Goal: Task Accomplishment & Management: Use online tool/utility

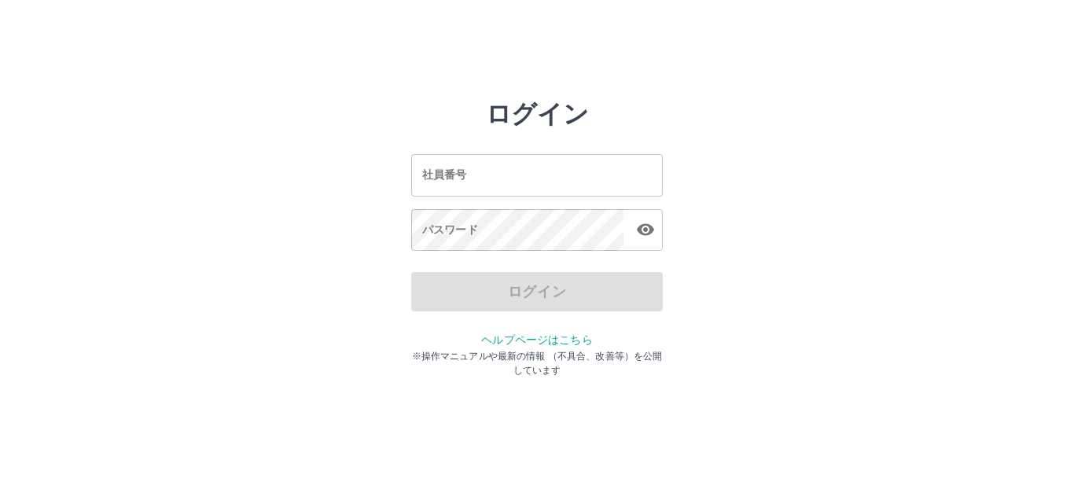
drag, startPoint x: 0, startPoint y: 0, endPoint x: 528, endPoint y: 165, distance: 553.4
click at [528, 165] on input "社員番号" at bounding box center [537, 175] width 252 height 42
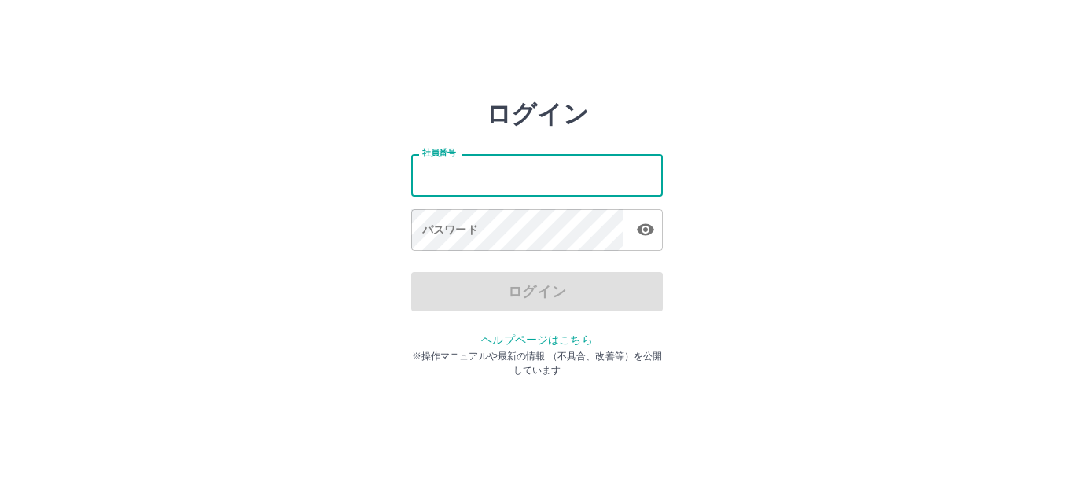
type input "*******"
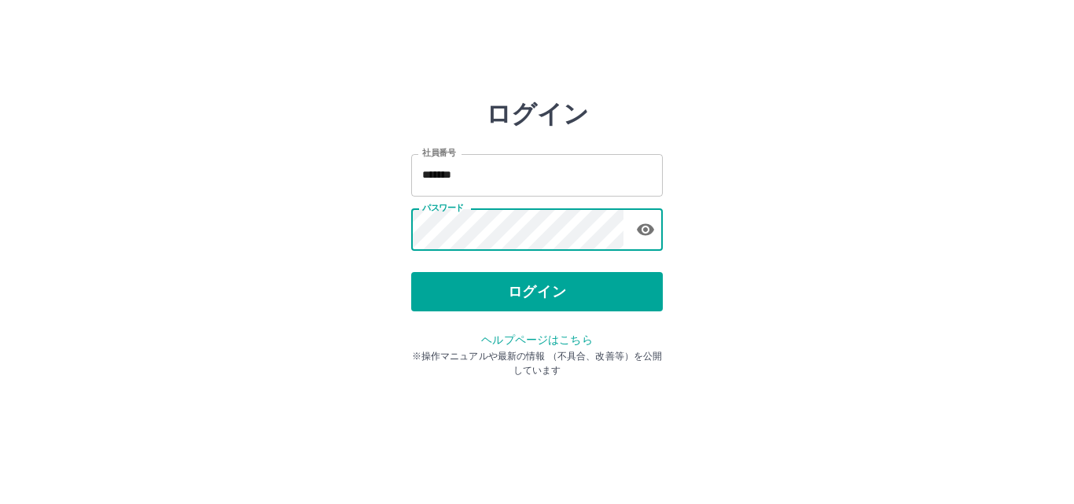
click at [480, 296] on button "ログイン" at bounding box center [537, 291] width 252 height 39
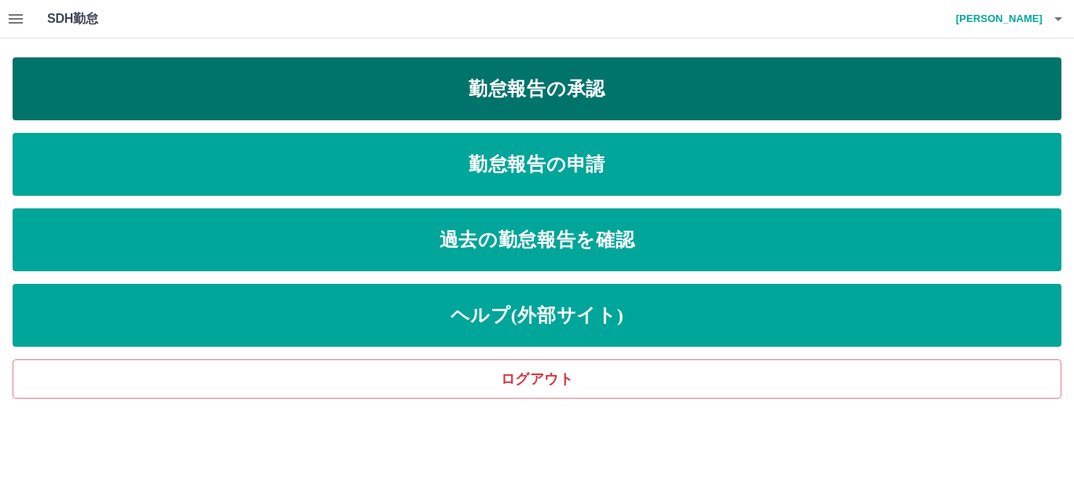
click at [549, 92] on link "勤怠報告の承認" at bounding box center [537, 88] width 1048 height 63
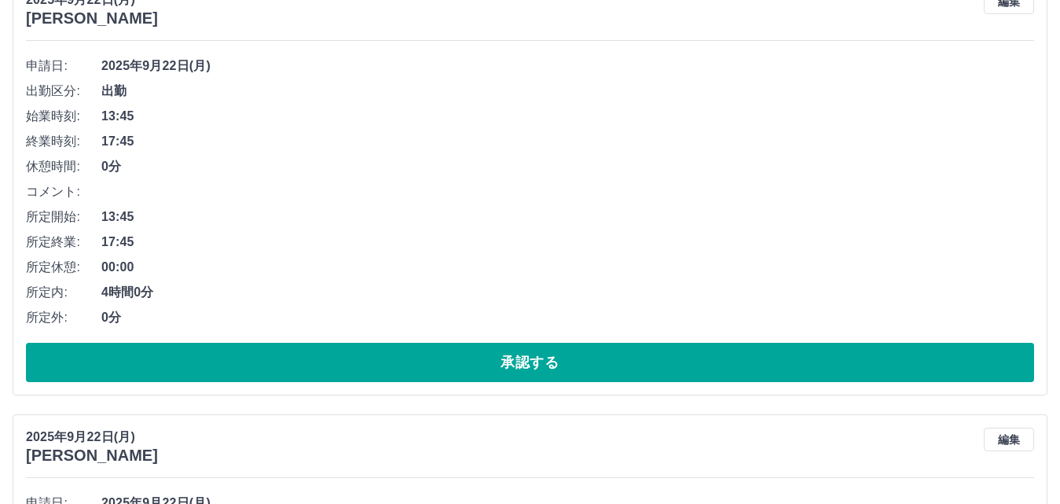
scroll to position [236, 0]
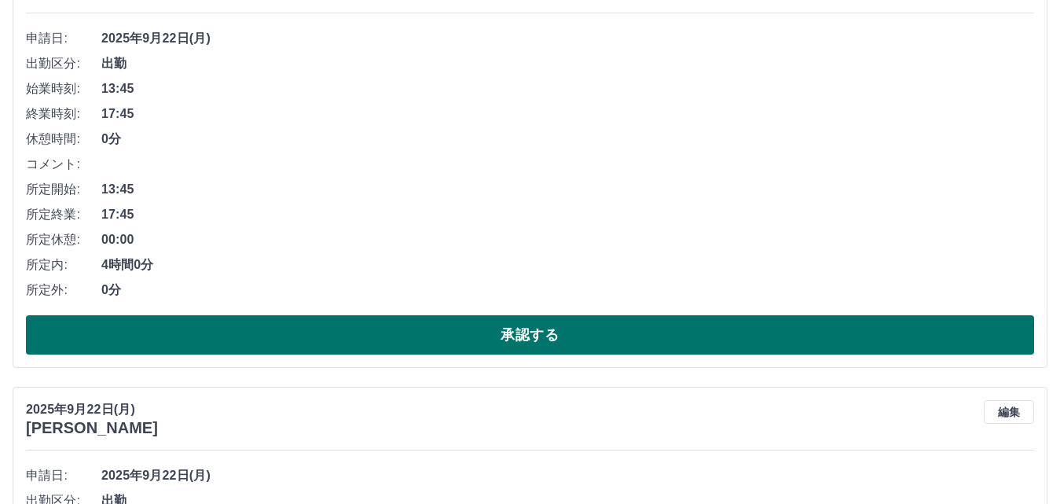
click at [285, 336] on button "承認する" at bounding box center [530, 334] width 1008 height 39
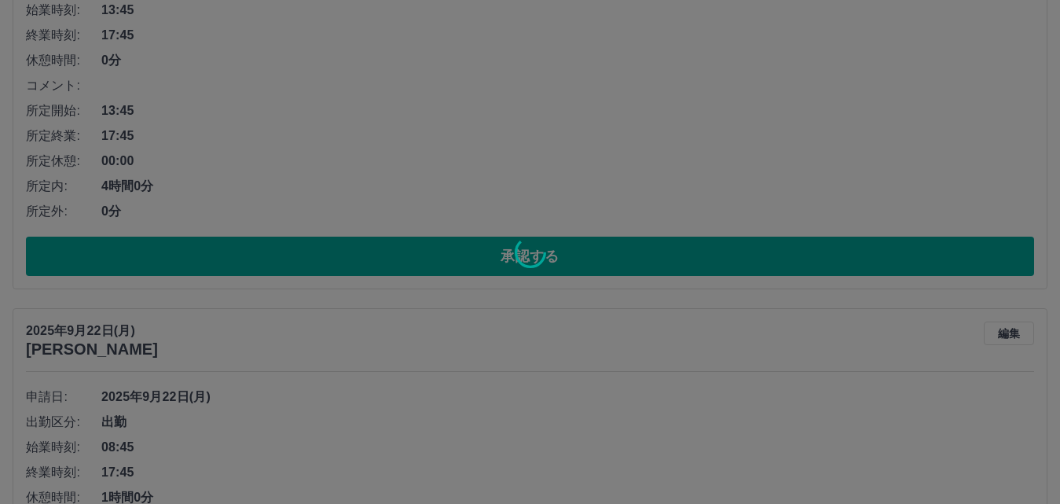
scroll to position [0, 0]
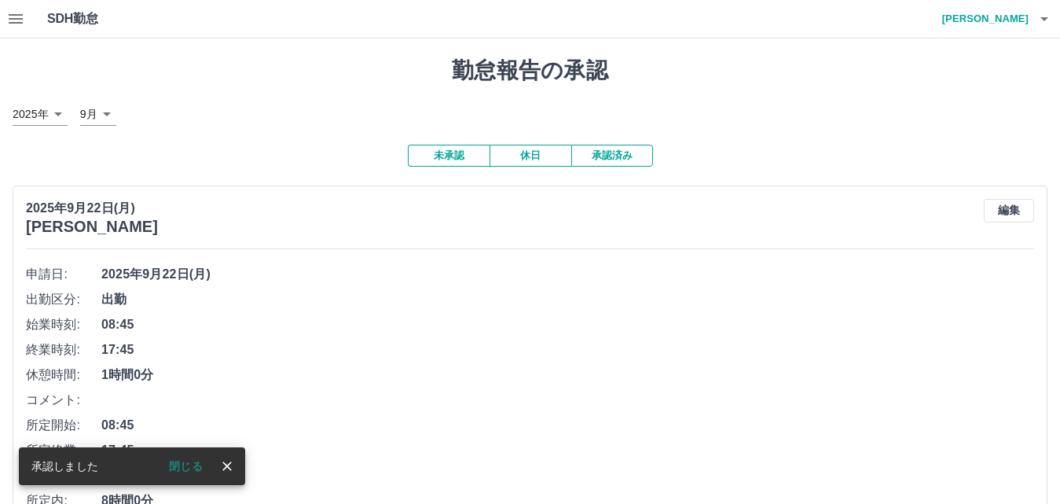
click at [193, 465] on button "閉じる" at bounding box center [185, 466] width 59 height 24
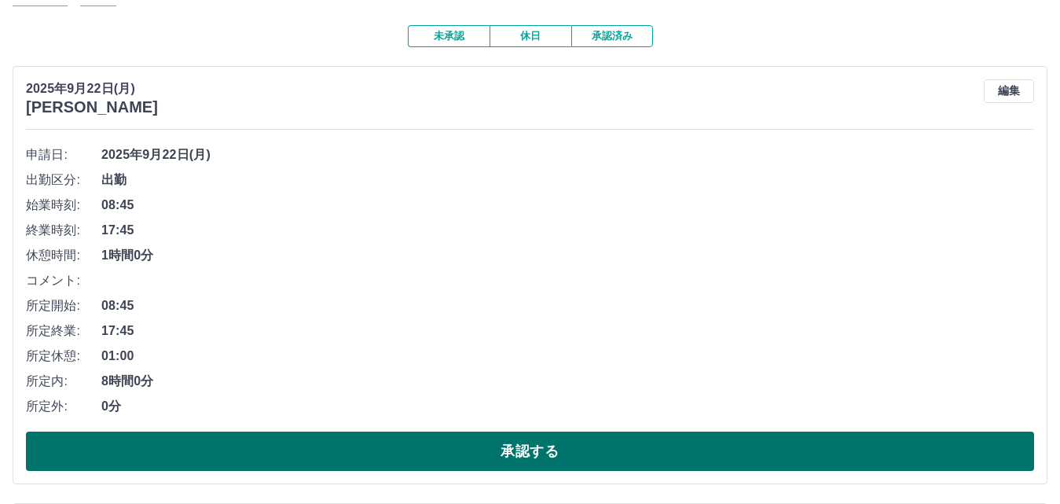
scroll to position [236, 0]
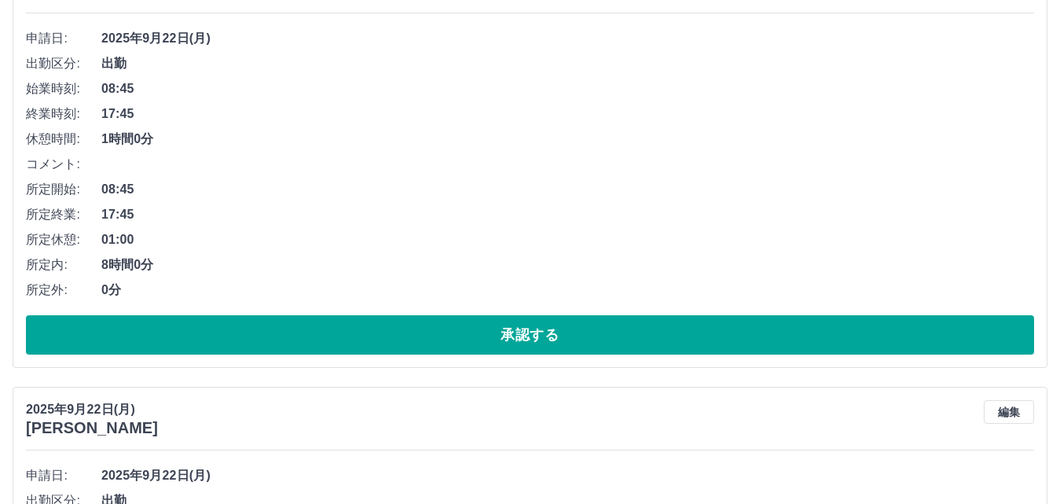
click at [325, 332] on button "承認する" at bounding box center [530, 334] width 1008 height 39
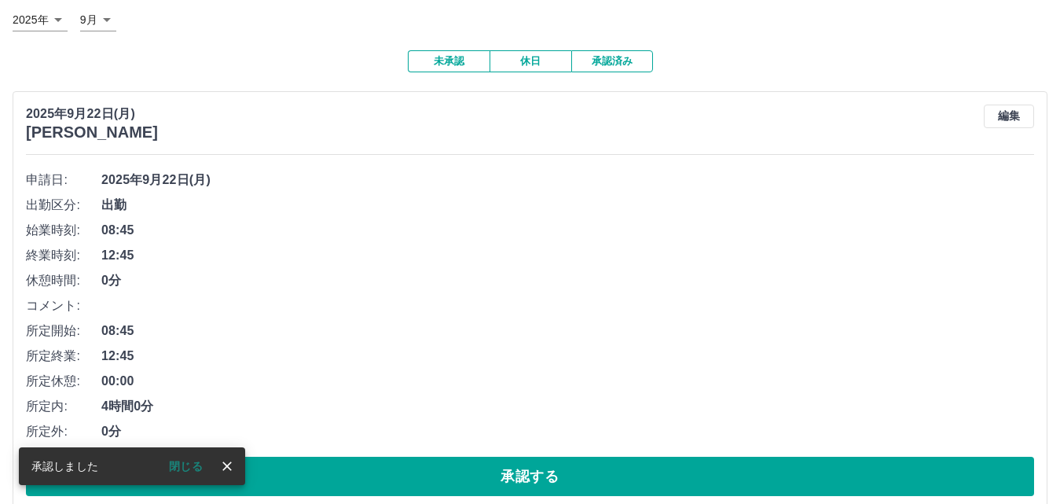
scroll to position [157, 0]
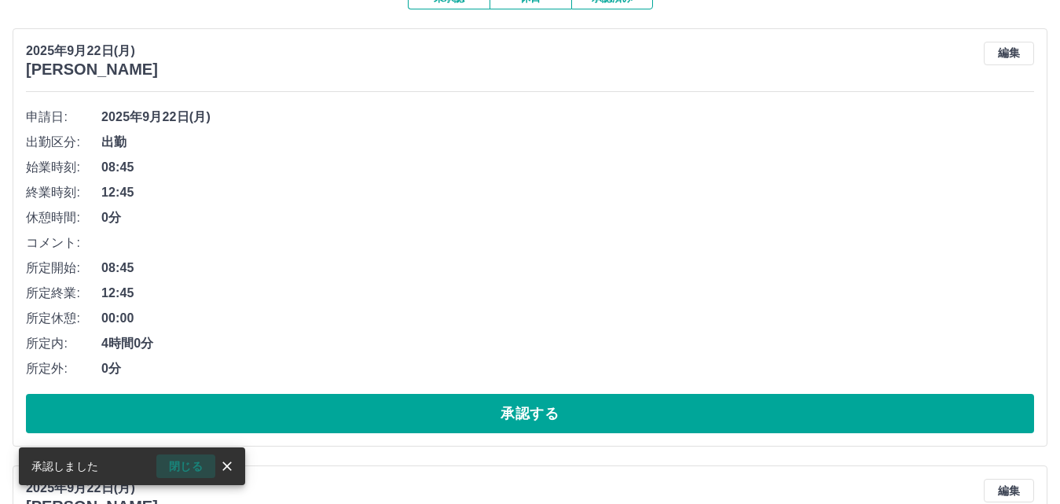
click at [178, 462] on button "閉じる" at bounding box center [185, 466] width 59 height 24
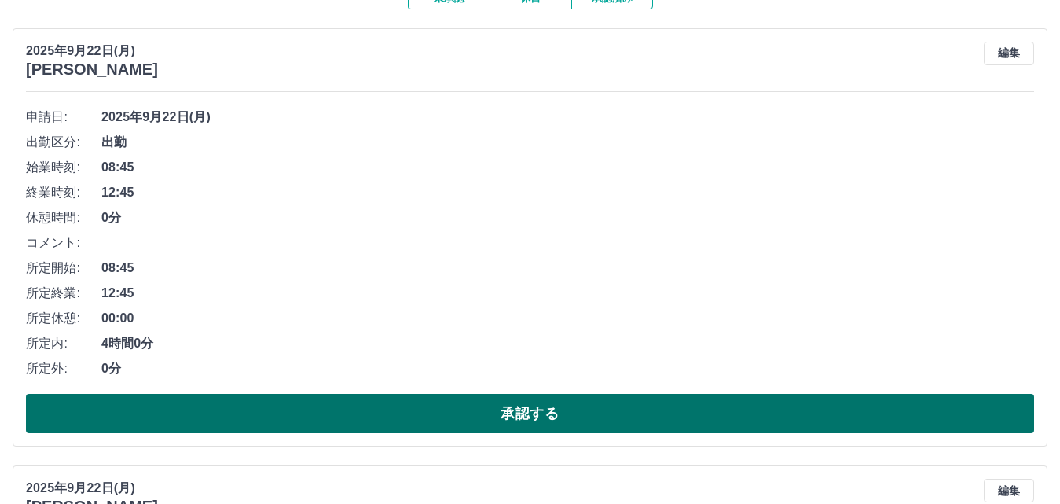
click at [234, 413] on button "承認する" at bounding box center [530, 413] width 1008 height 39
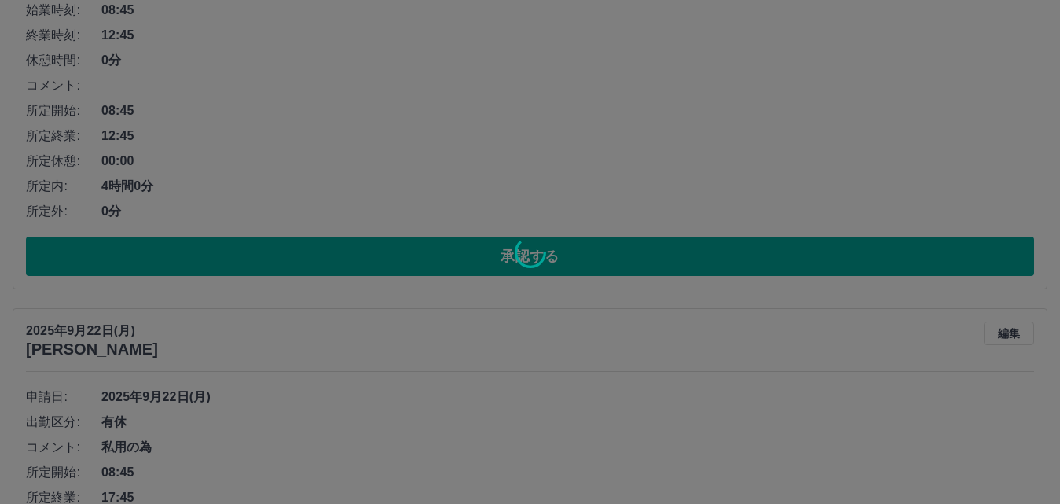
scroll to position [0, 0]
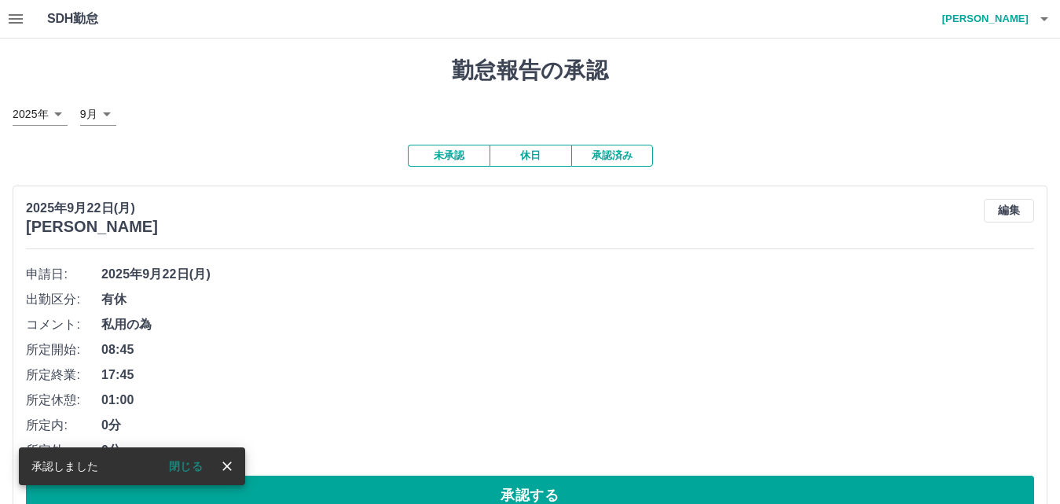
click at [186, 465] on button "閉じる" at bounding box center [185, 466] width 59 height 24
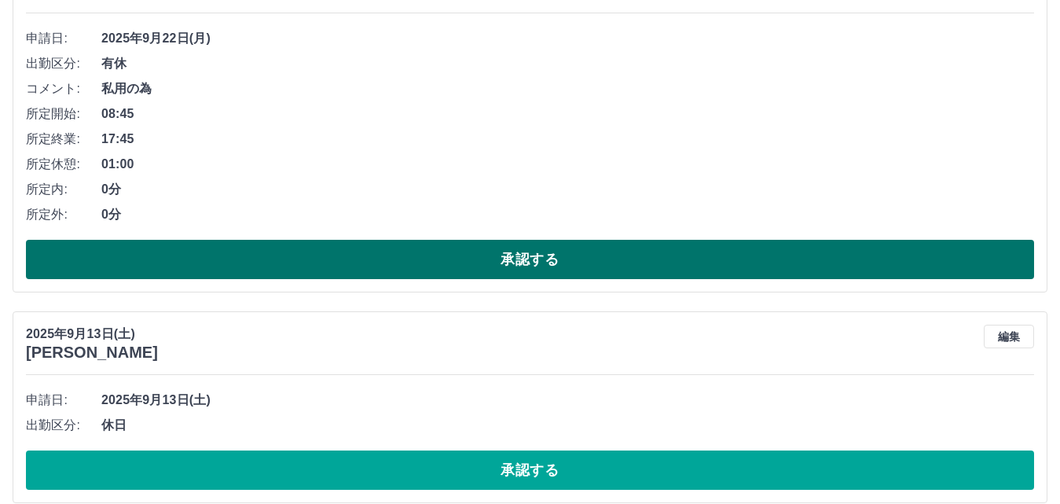
scroll to position [157, 0]
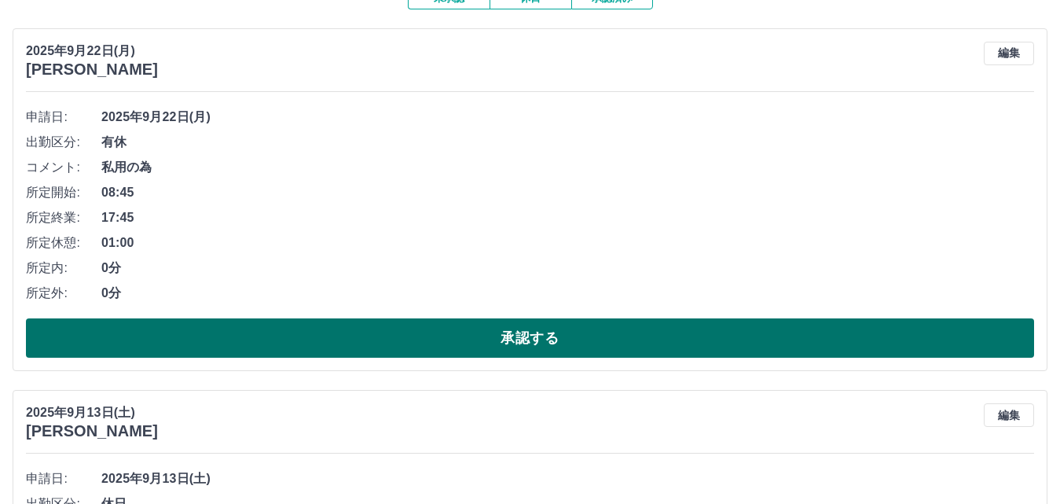
click at [351, 338] on button "承認する" at bounding box center [530, 337] width 1008 height 39
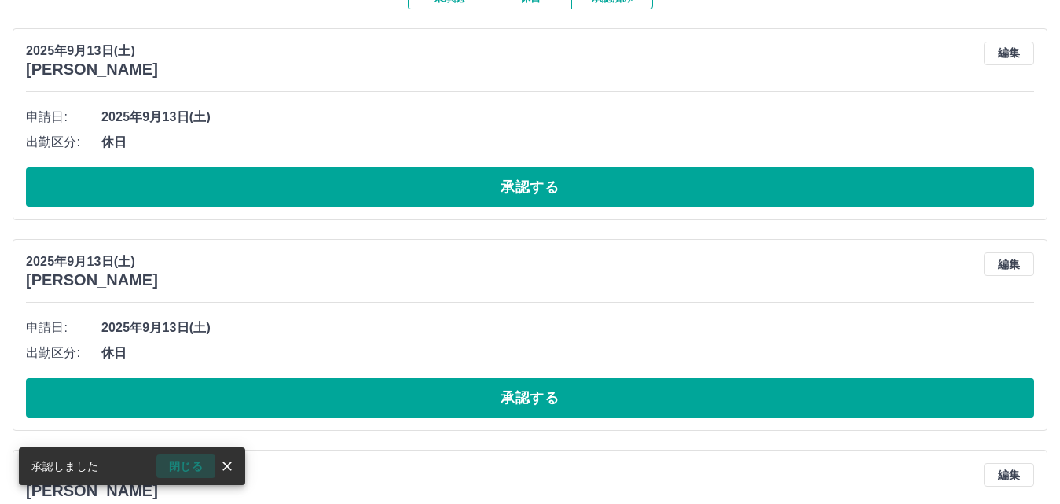
click at [179, 464] on button "閉じる" at bounding box center [185, 466] width 59 height 24
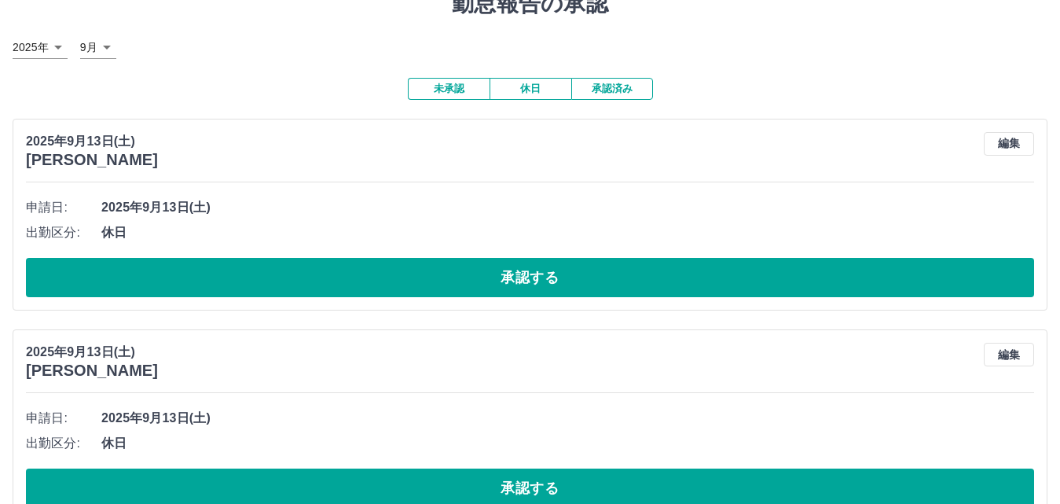
scroll to position [0, 0]
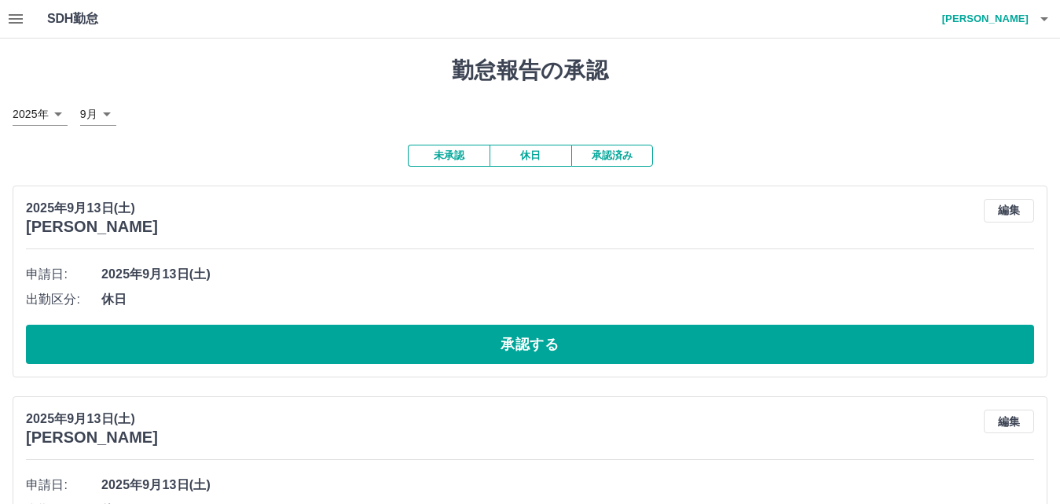
click at [599, 158] on button "承認済み" at bounding box center [612, 156] width 82 height 22
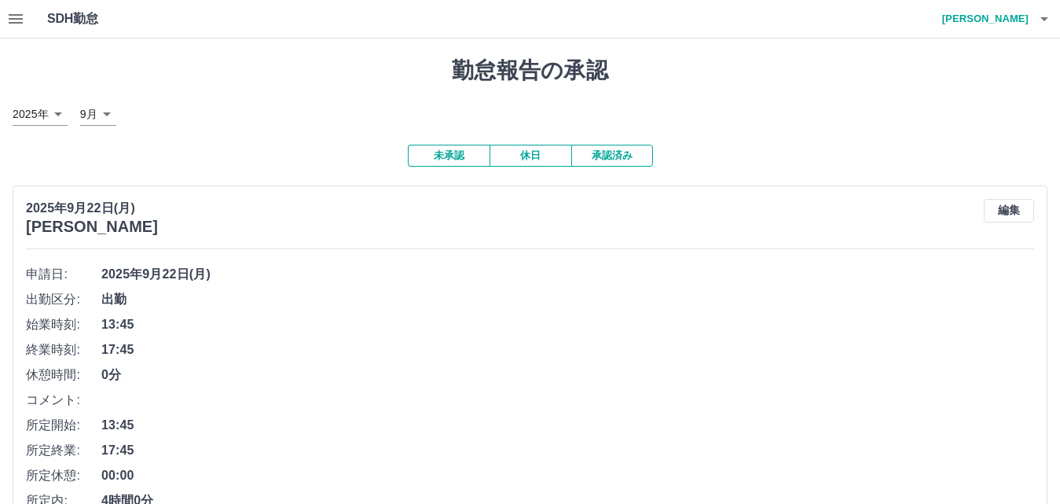
click at [454, 155] on button "未承認" at bounding box center [449, 156] width 82 height 22
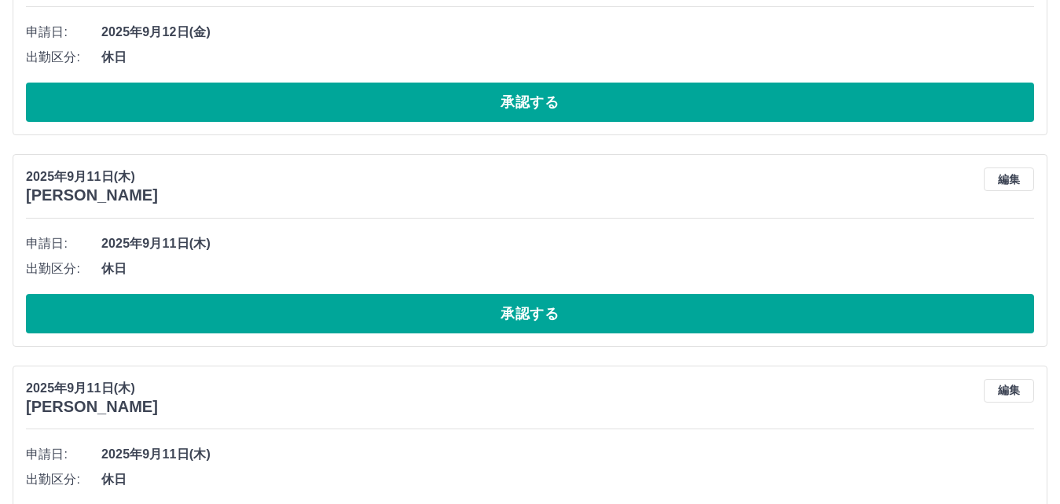
scroll to position [1159, 0]
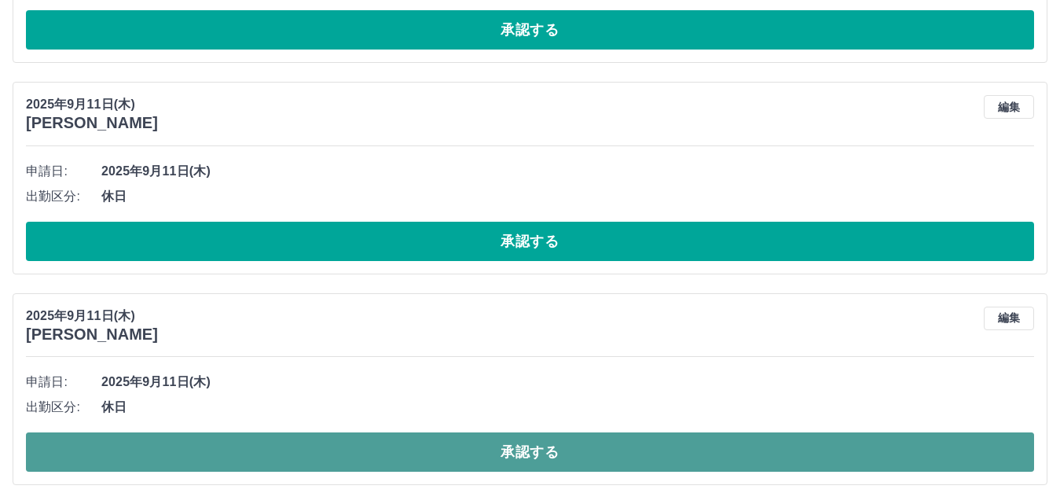
click at [296, 444] on button "承認する" at bounding box center [530, 451] width 1008 height 39
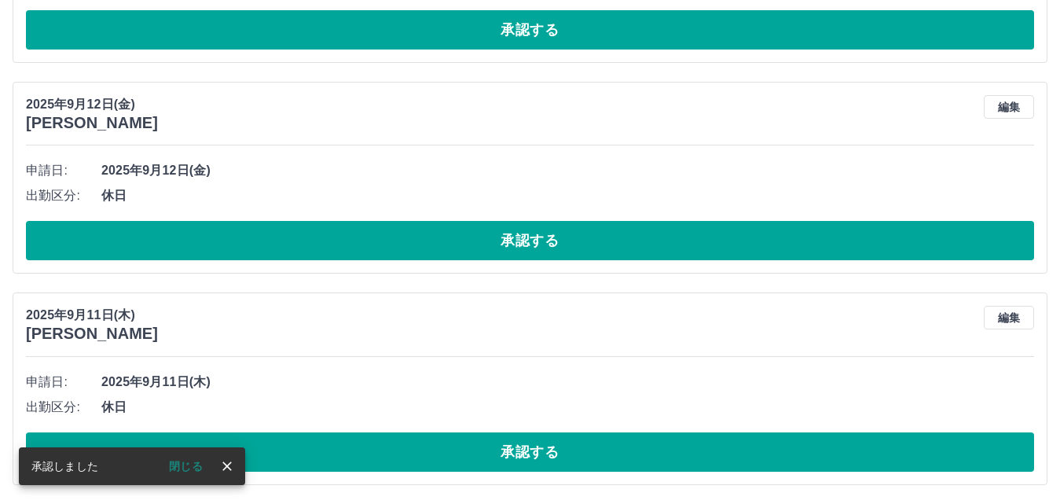
scroll to position [949, 0]
drag, startPoint x: 193, startPoint y: 461, endPoint x: 212, endPoint y: 455, distance: 20.6
click at [199, 464] on button "閉じる" at bounding box center [185, 466] width 59 height 24
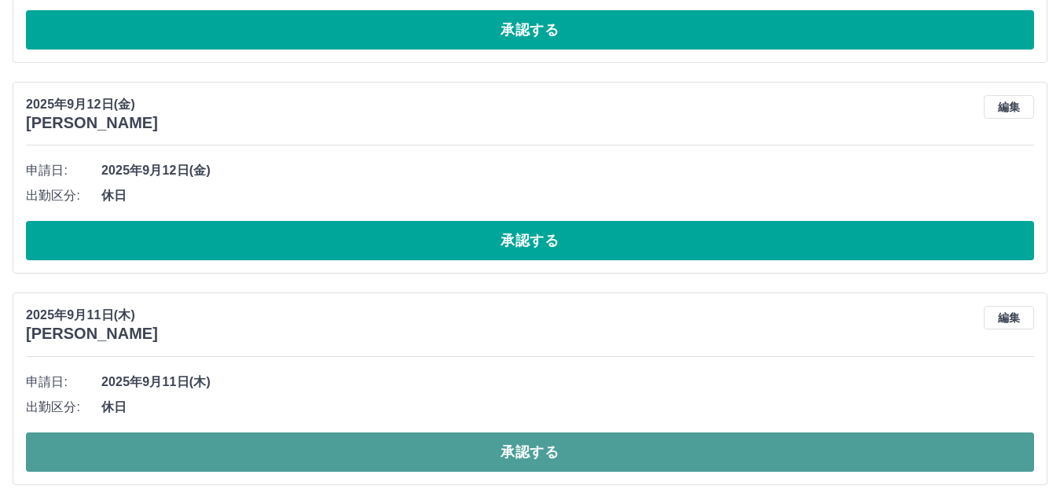
click at [244, 434] on button "承認する" at bounding box center [530, 451] width 1008 height 39
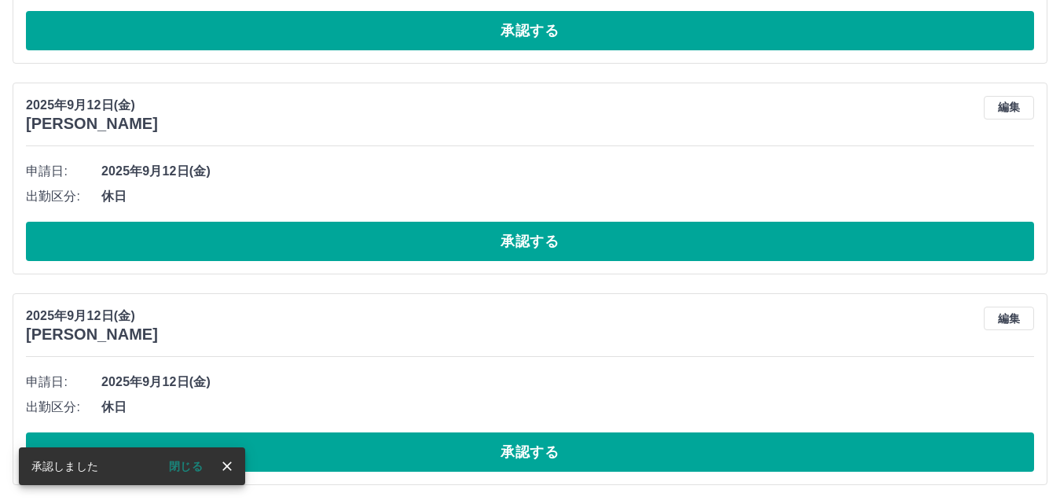
scroll to position [737, 0]
click at [189, 461] on button "閉じる" at bounding box center [185, 466] width 59 height 24
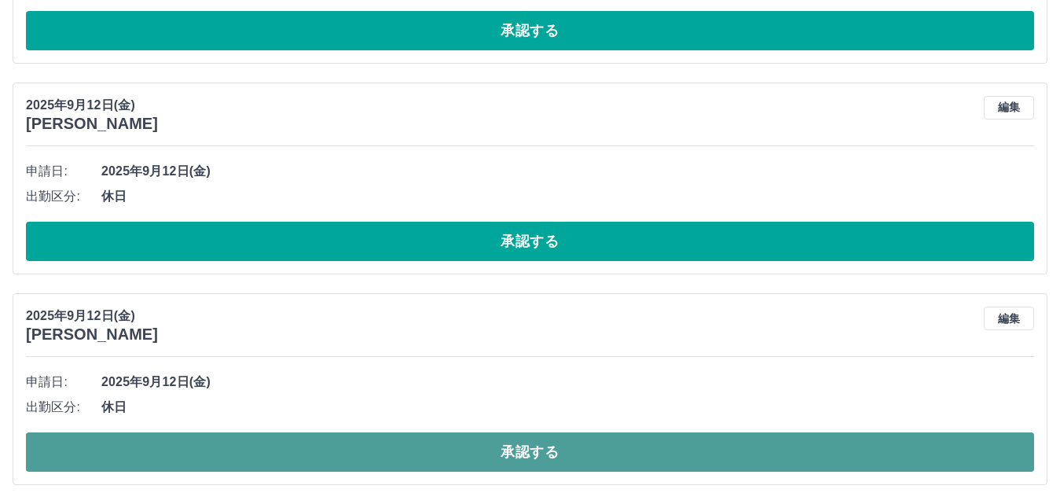
click at [205, 454] on button "承認する" at bounding box center [530, 451] width 1008 height 39
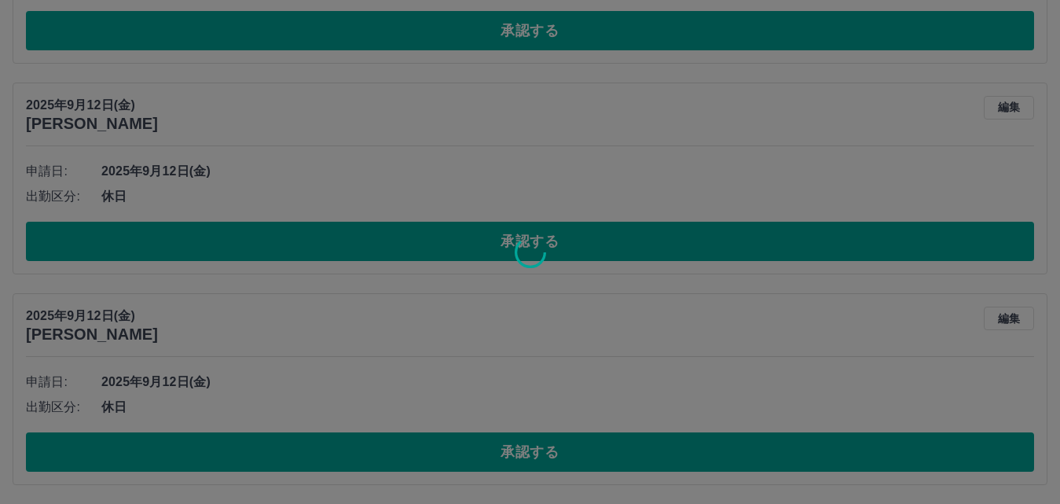
scroll to position [527, 0]
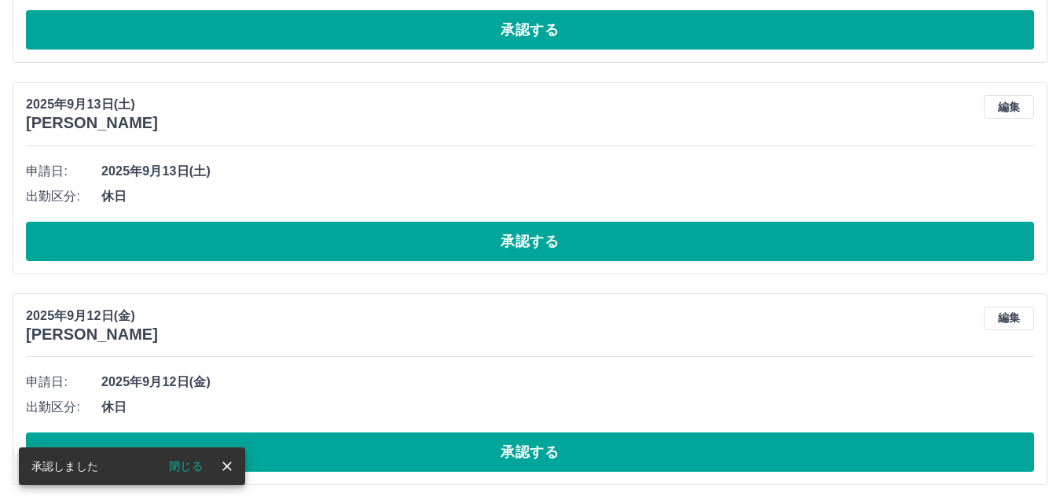
drag, startPoint x: 189, startPoint y: 469, endPoint x: 199, endPoint y: 467, distance: 9.7
click at [189, 468] on button "閉じる" at bounding box center [185, 466] width 59 height 24
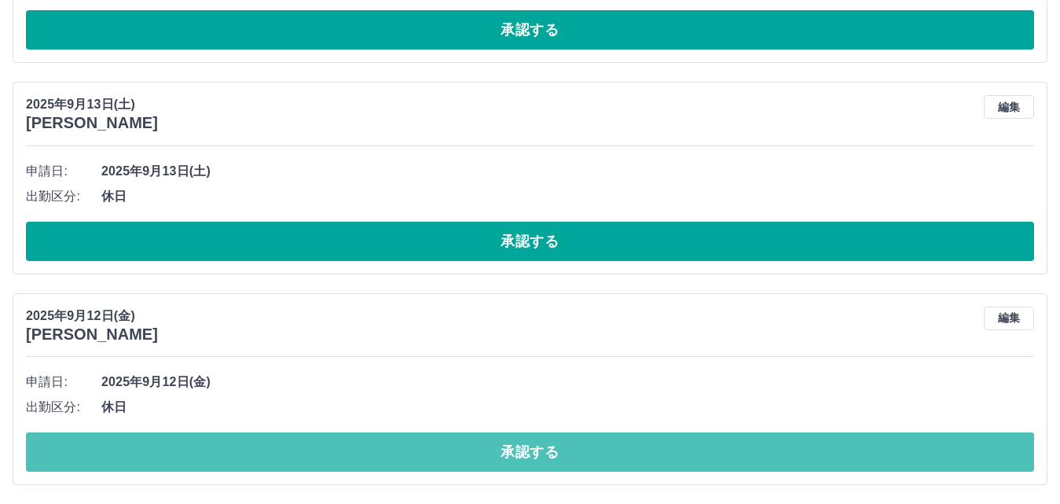
drag, startPoint x: 226, startPoint y: 458, endPoint x: 210, endPoint y: 423, distance: 38.7
click at [226, 457] on button "承認する" at bounding box center [530, 451] width 1008 height 39
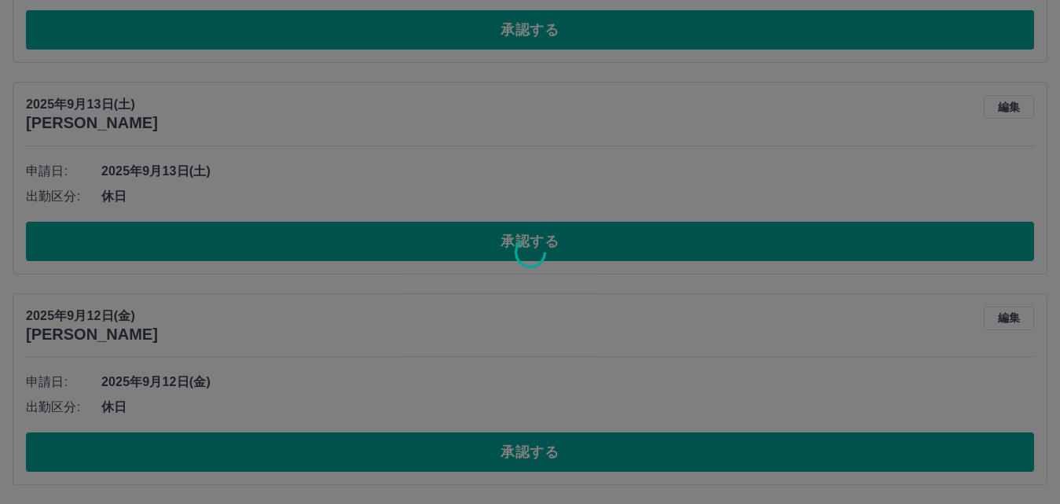
scroll to position [316, 0]
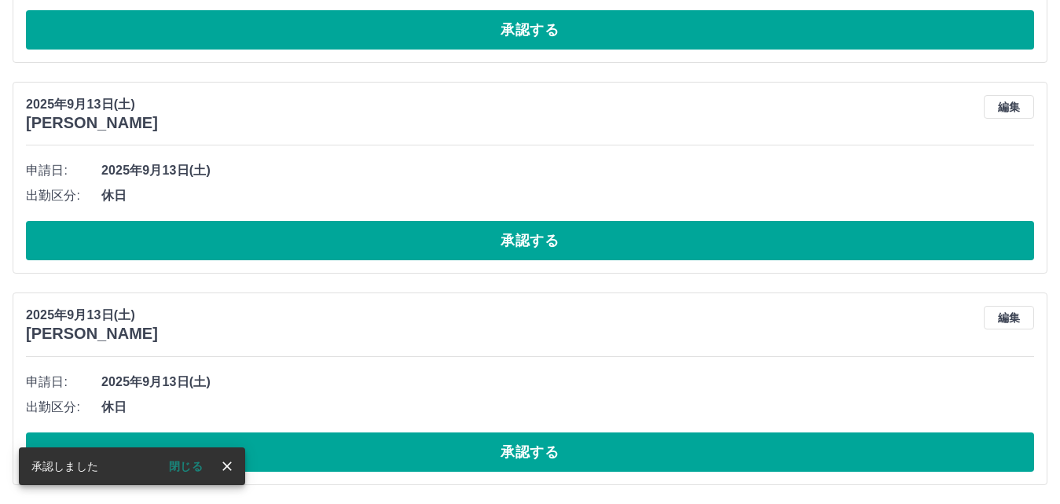
click at [177, 466] on button "閉じる" at bounding box center [185, 466] width 59 height 24
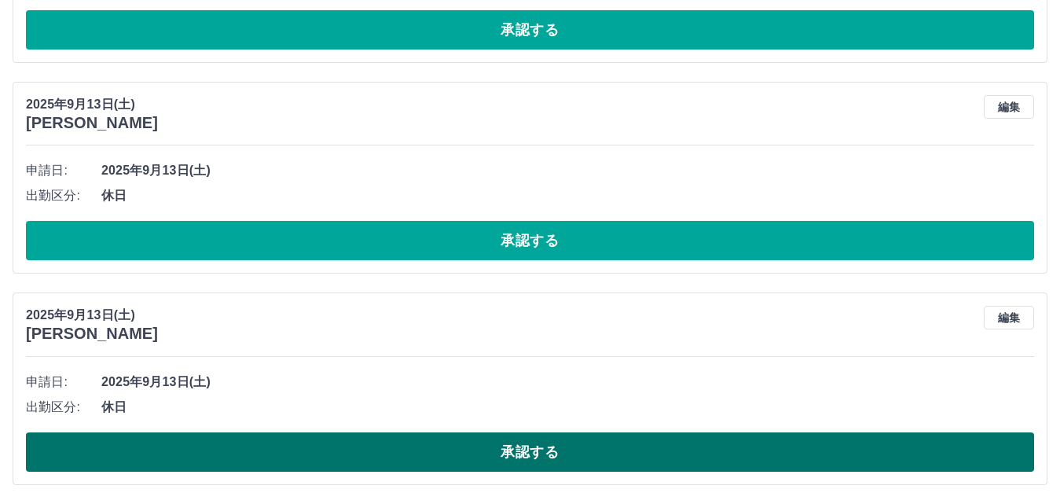
click at [218, 452] on button "承認する" at bounding box center [530, 451] width 1008 height 39
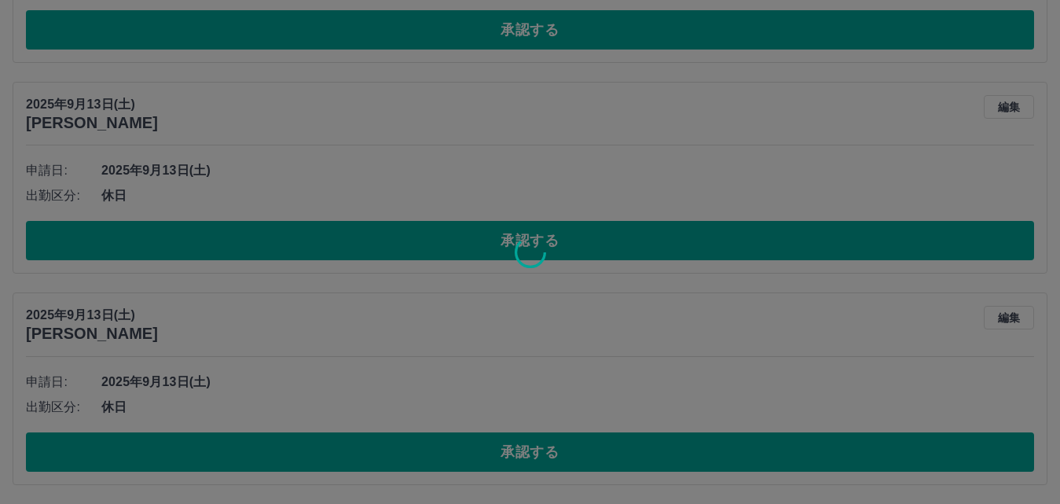
scroll to position [105, 0]
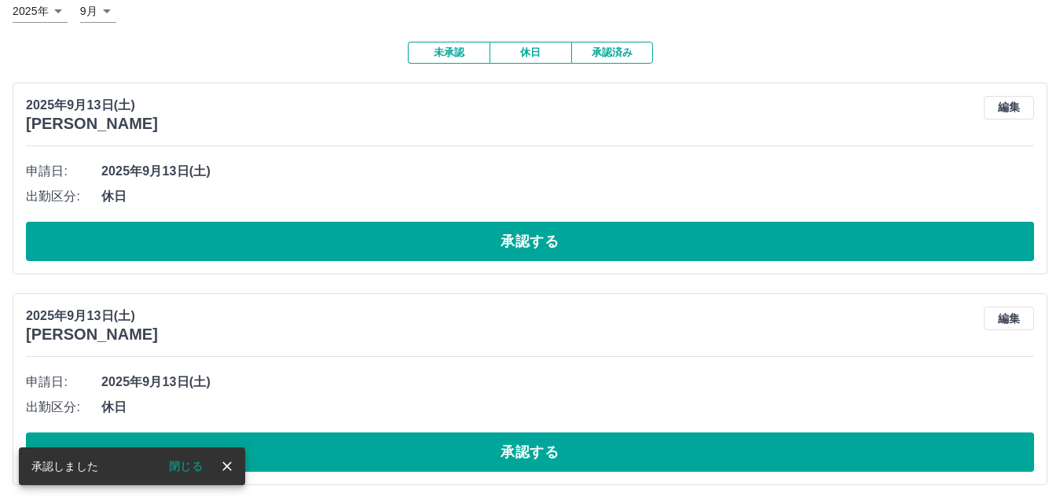
click at [197, 460] on button "閉じる" at bounding box center [185, 466] width 59 height 24
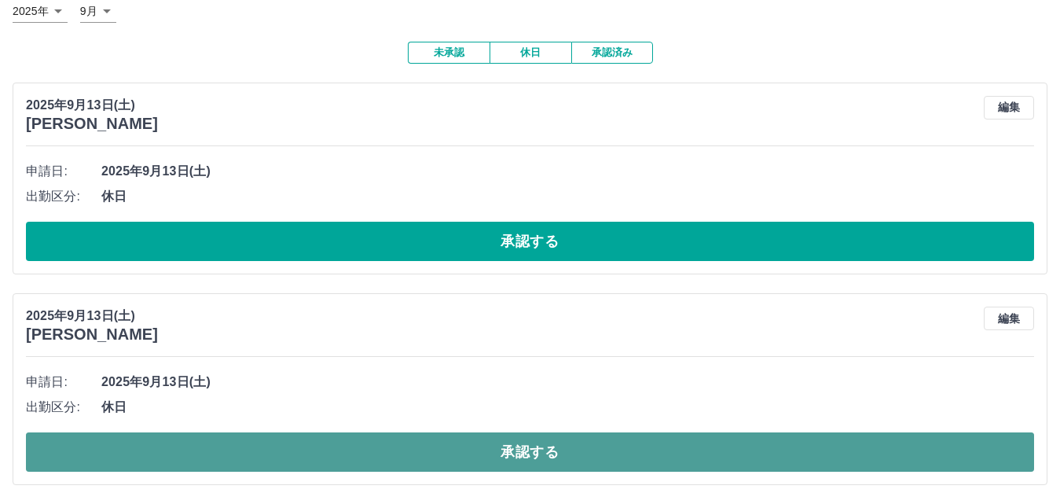
click at [240, 450] on button "承認する" at bounding box center [530, 451] width 1008 height 39
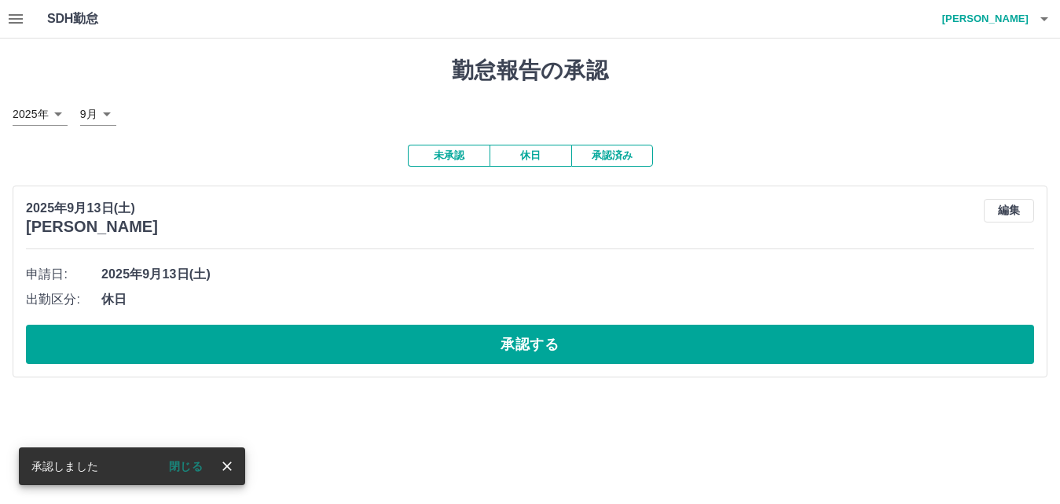
scroll to position [0, 0]
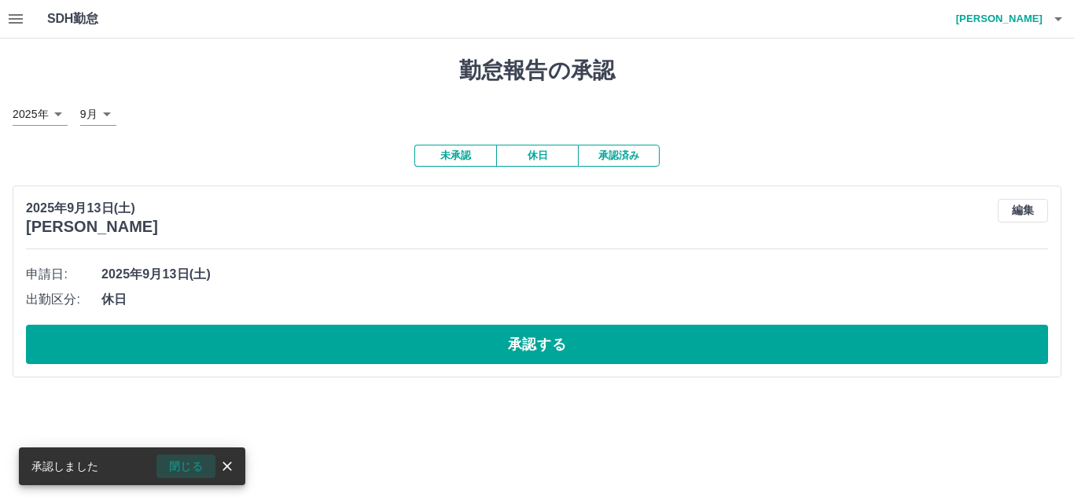
click at [182, 467] on button "閉じる" at bounding box center [185, 466] width 59 height 24
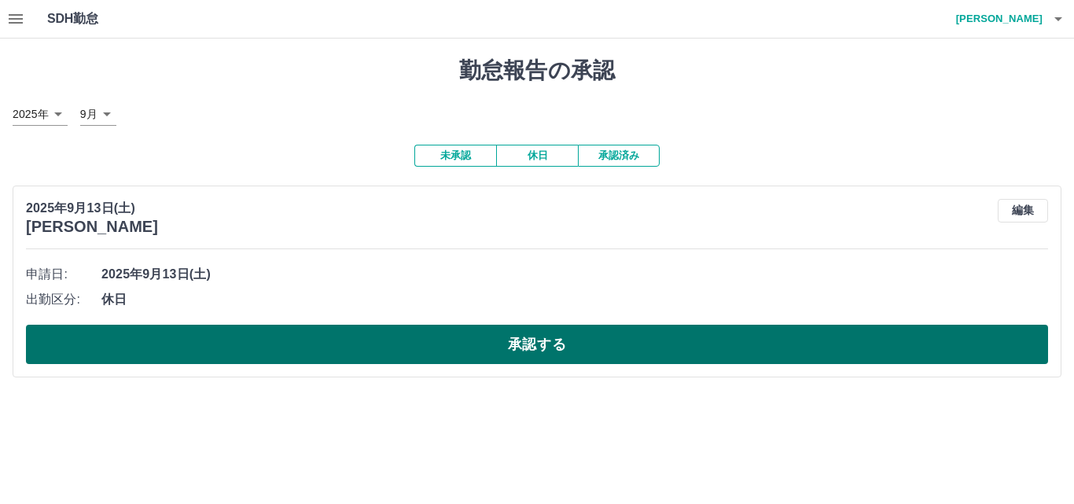
click at [270, 340] on button "承認する" at bounding box center [537, 344] width 1022 height 39
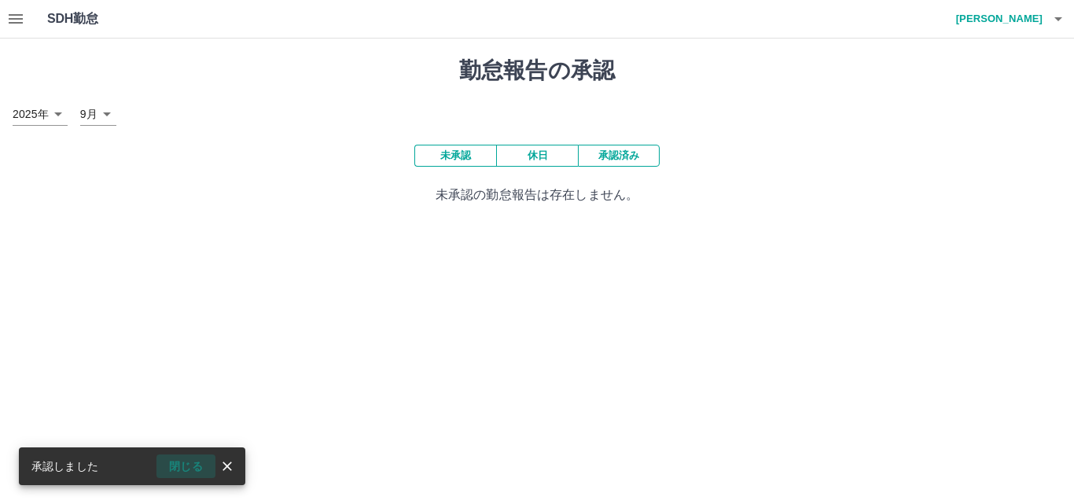
drag, startPoint x: 181, startPoint y: 459, endPoint x: 387, endPoint y: 307, distance: 256.2
click at [181, 456] on button "閉じる" at bounding box center [185, 466] width 59 height 24
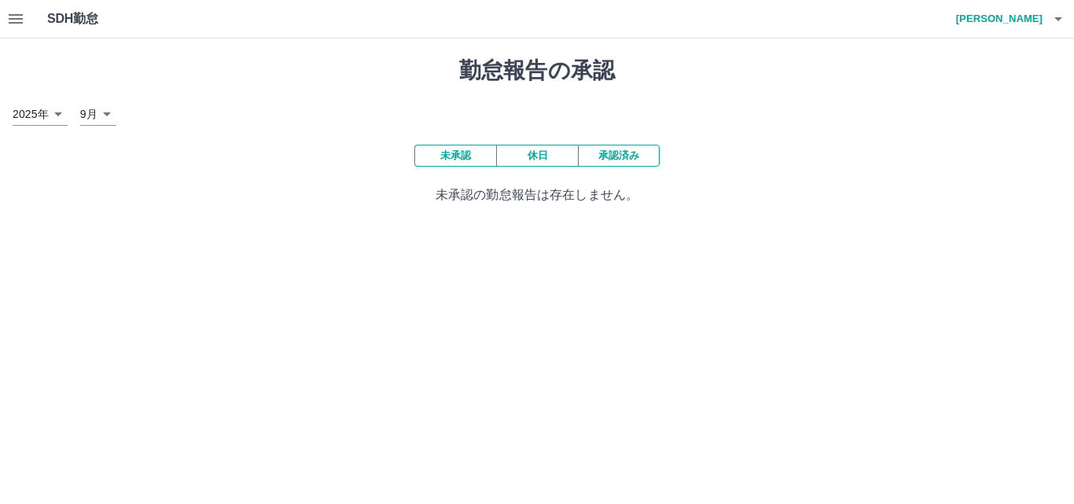
click at [597, 161] on button "承認済み" at bounding box center [619, 156] width 82 height 22
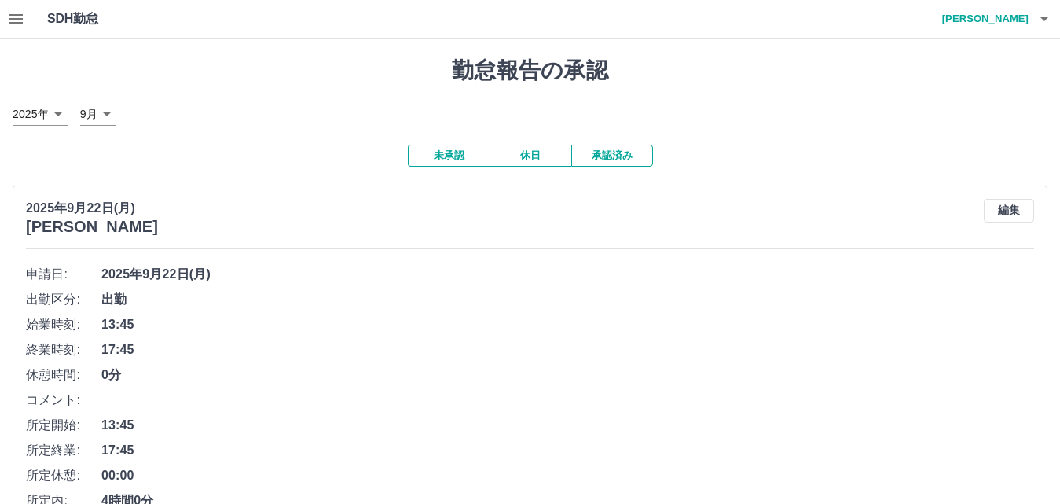
click at [457, 160] on button "未承認" at bounding box center [449, 156] width 82 height 22
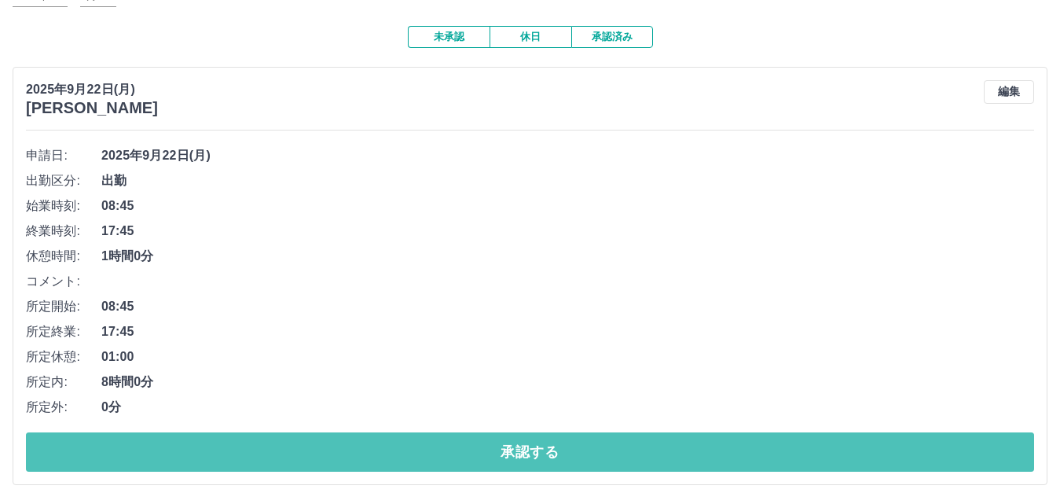
click at [328, 450] on button "承認する" at bounding box center [530, 451] width 1008 height 39
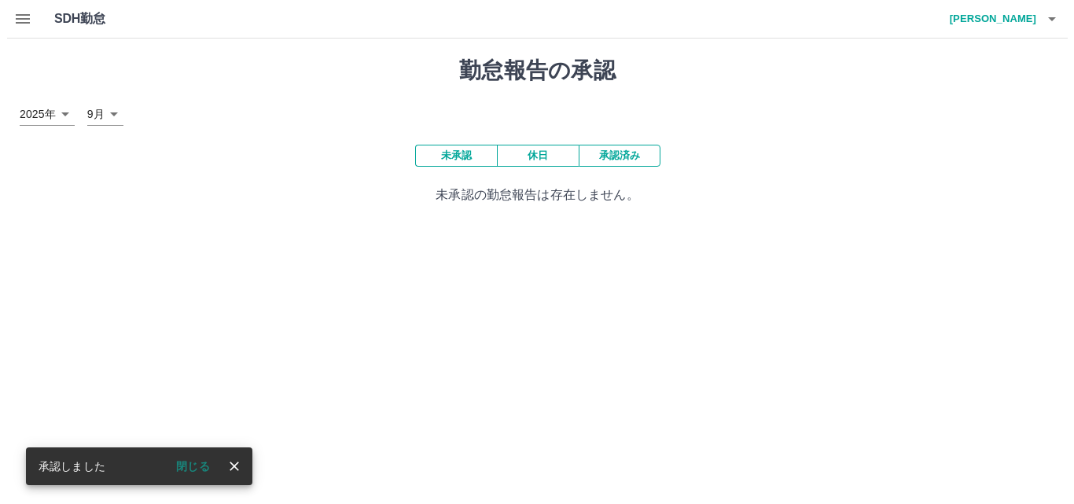
scroll to position [0, 0]
click at [188, 472] on button "閉じる" at bounding box center [185, 466] width 59 height 24
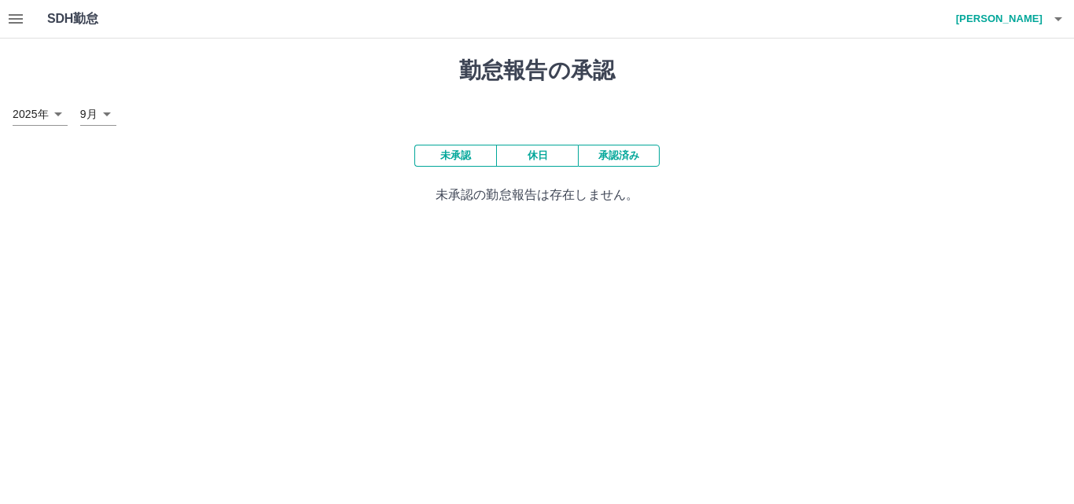
click at [1062, 11] on icon "button" at bounding box center [1057, 18] width 19 height 19
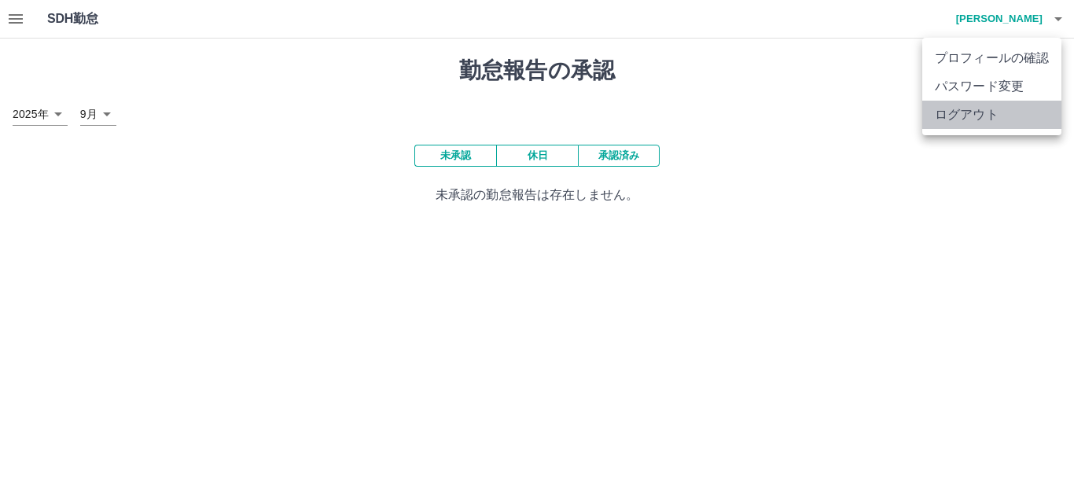
click at [1023, 114] on li "ログアウト" at bounding box center [991, 115] width 139 height 28
